Goal: Task Accomplishment & Management: Complete application form

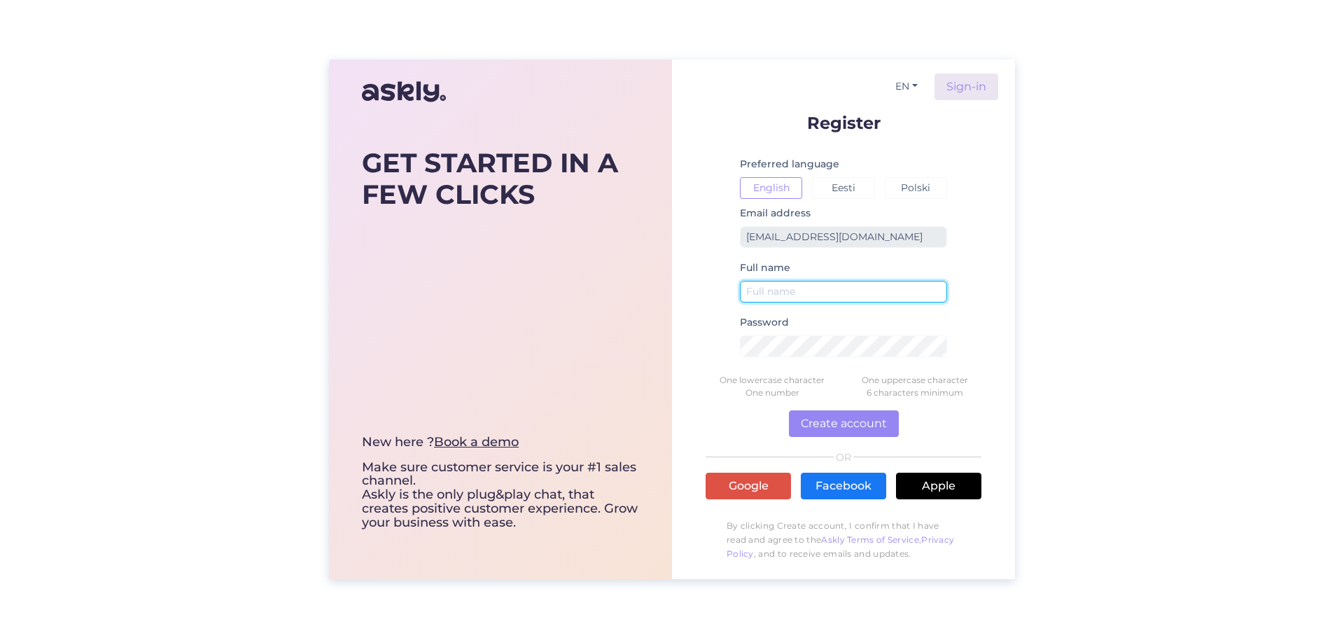
click at [781, 289] on input "text" at bounding box center [843, 292] width 207 height 22
click at [787, 286] on input "respa2" at bounding box center [843, 292] width 207 height 22
click at [784, 337] on div "Password" at bounding box center [843, 341] width 207 height 55
click at [745, 404] on form "Register Preferred language English Eesti Polski Email address [EMAIL_ADDRESS][…" at bounding box center [843, 341] width 276 height 454
click at [845, 416] on button "Create account" at bounding box center [844, 423] width 110 height 27
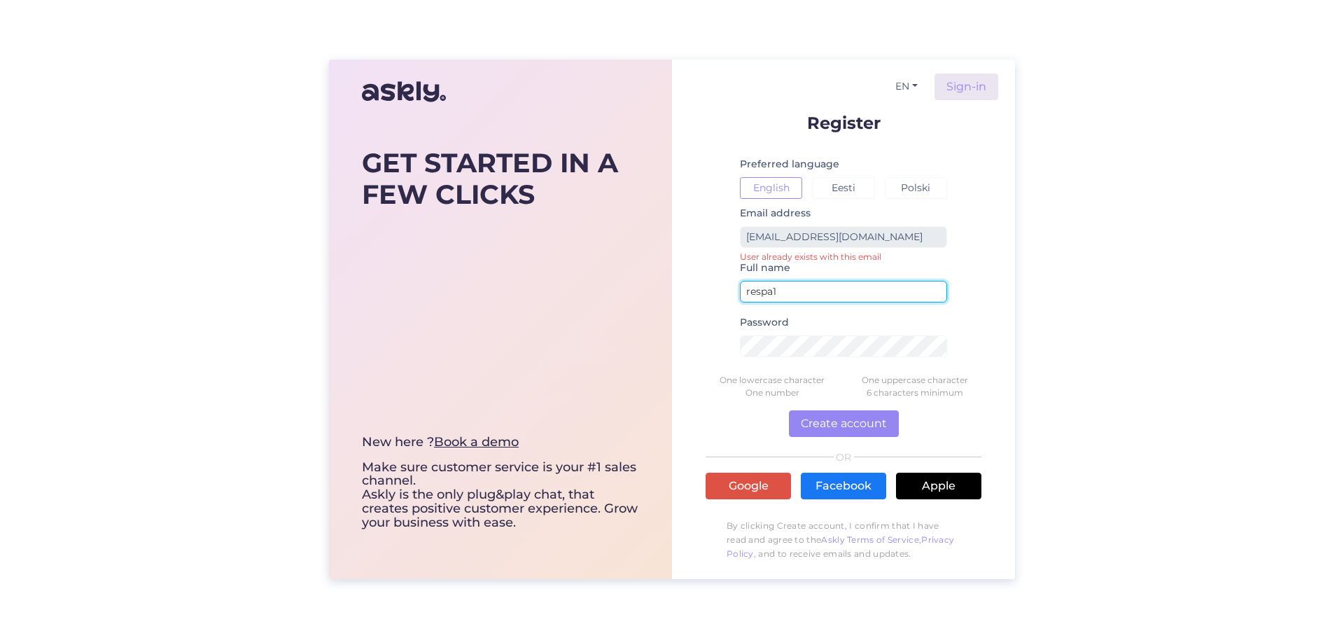
click at [794, 293] on input "respa1" at bounding box center [843, 292] width 207 height 22
click at [835, 421] on button "Create account" at bounding box center [844, 423] width 110 height 27
click at [852, 407] on form "Register Preferred language English Eesti Polski Email address [EMAIL_ADDRESS][…" at bounding box center [843, 341] width 276 height 454
click at [788, 298] on input "respa2" at bounding box center [843, 292] width 207 height 22
type input "respa1"
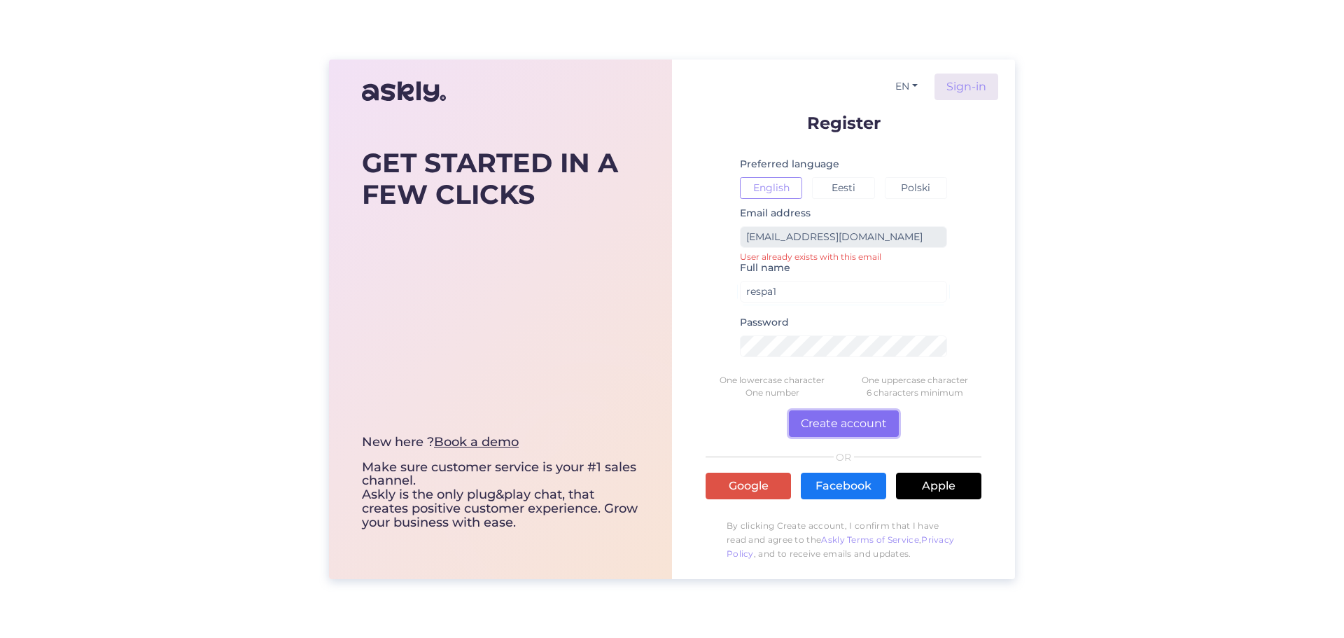
click at [848, 421] on button "Create account" at bounding box center [844, 423] width 110 height 27
